Goal: Task Accomplishment & Management: Use online tool/utility

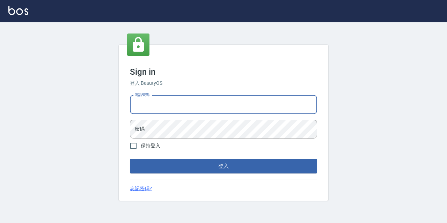
click at [191, 102] on input "電話號碼" at bounding box center [223, 104] width 187 height 19
type input "0977888999"
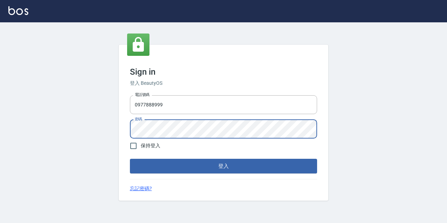
click at [130, 159] on button "登入" at bounding box center [223, 166] width 187 height 15
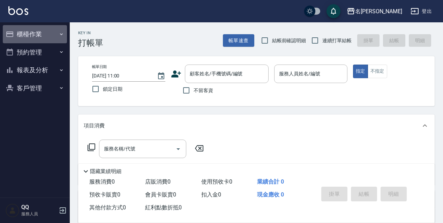
click at [28, 34] on button "櫃檯作業" at bounding box center [35, 34] width 64 height 18
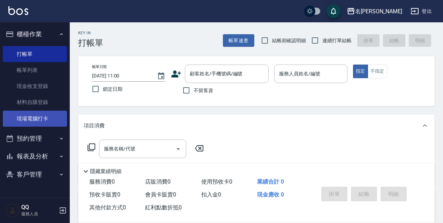
drag, startPoint x: 37, startPoint y: 120, endPoint x: 133, endPoint y: 156, distance: 102.9
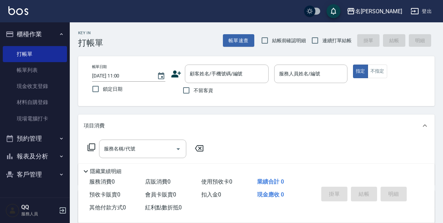
click at [37, 120] on link "現場電腦打卡" at bounding box center [35, 119] width 64 height 16
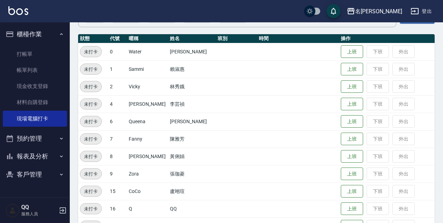
scroll to position [143, 0]
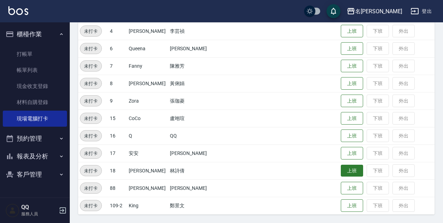
click at [349, 166] on button "上班" at bounding box center [352, 171] width 22 height 12
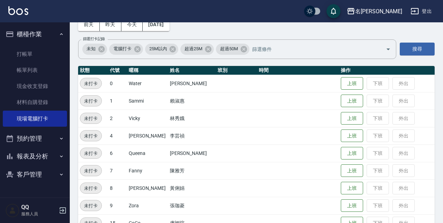
scroll to position [108, 0]
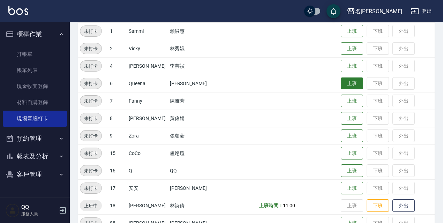
click at [341, 87] on button "上班" at bounding box center [352, 84] width 22 height 12
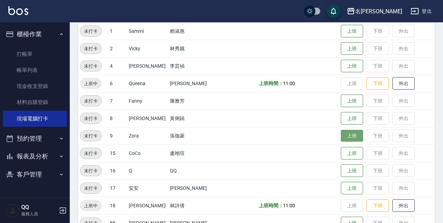
click at [350, 138] on button "上班" at bounding box center [352, 136] width 22 height 12
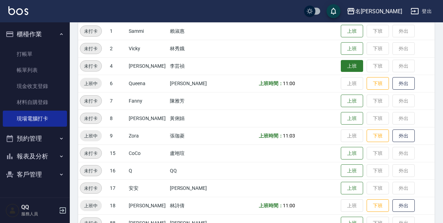
click at [348, 65] on button "上班" at bounding box center [352, 66] width 22 height 12
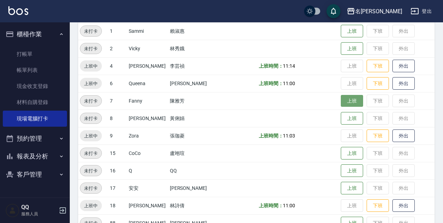
click at [341, 98] on button "上班" at bounding box center [352, 101] width 22 height 12
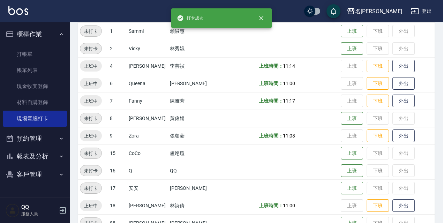
scroll to position [38, 0]
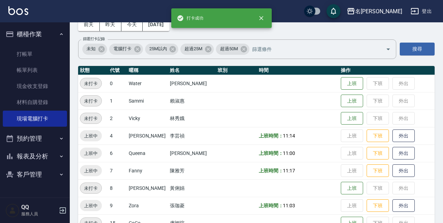
click at [351, 85] on button "上班" at bounding box center [352, 83] width 22 height 13
